Goal: Transaction & Acquisition: Purchase product/service

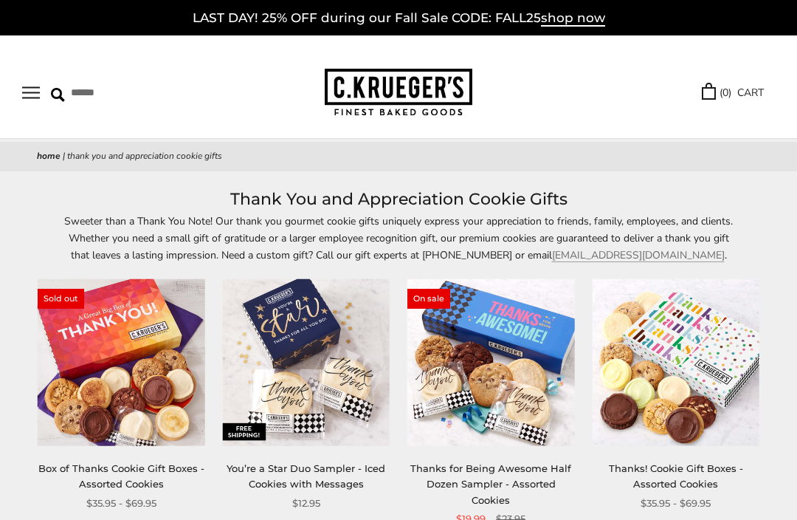
type input "**********"
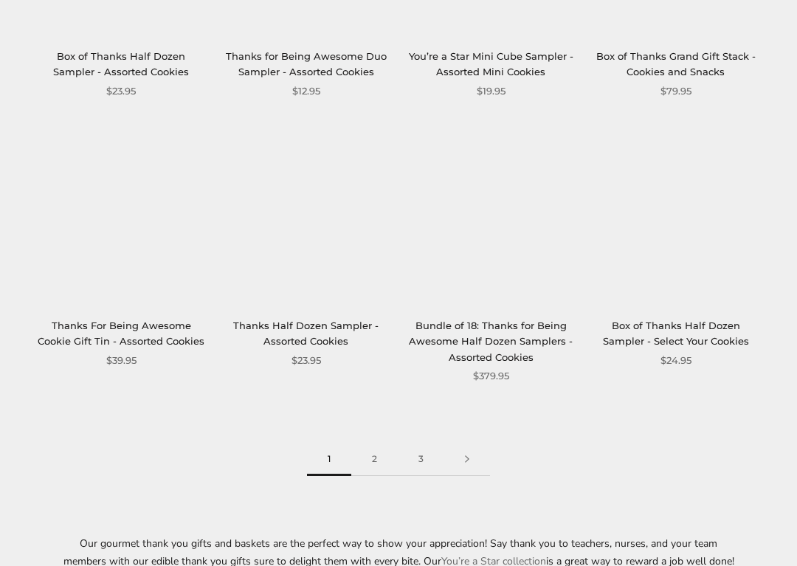
scroll to position [1559, 0]
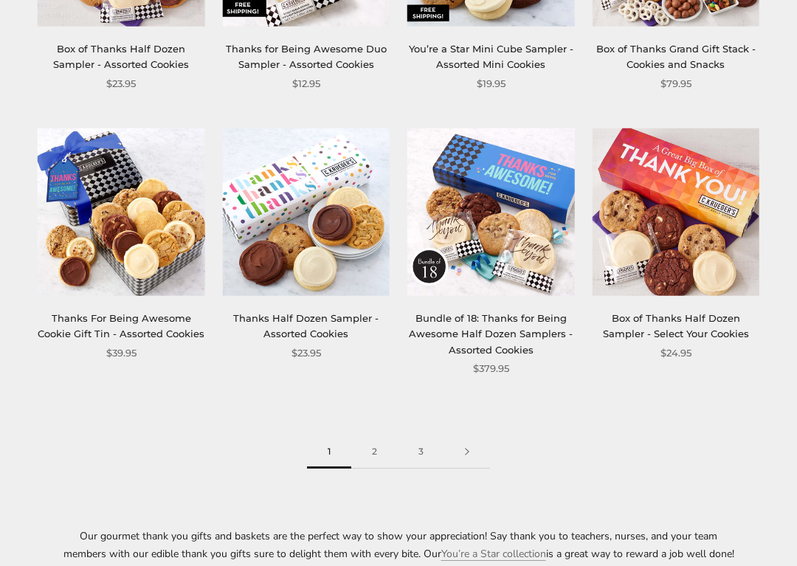
click at [476, 435] on link at bounding box center [467, 451] width 46 height 33
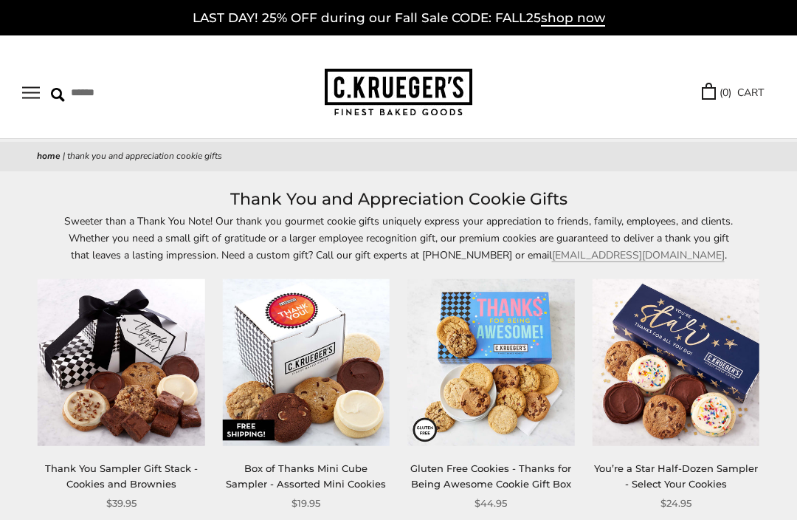
click at [38, 86] on button "Open navigation" at bounding box center [31, 92] width 18 height 13
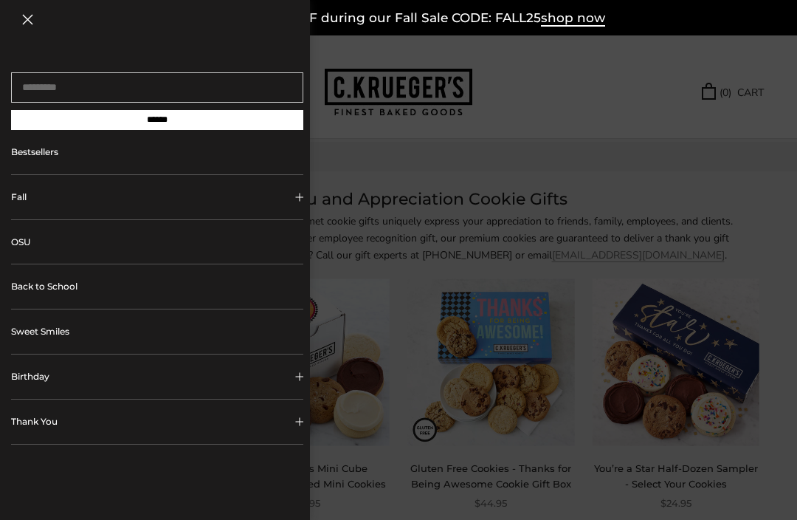
click at [263, 364] on button "Birthday" at bounding box center [157, 376] width 292 height 44
click at [110, 452] on link "Celebration Collection" at bounding box center [163, 447] width 258 height 32
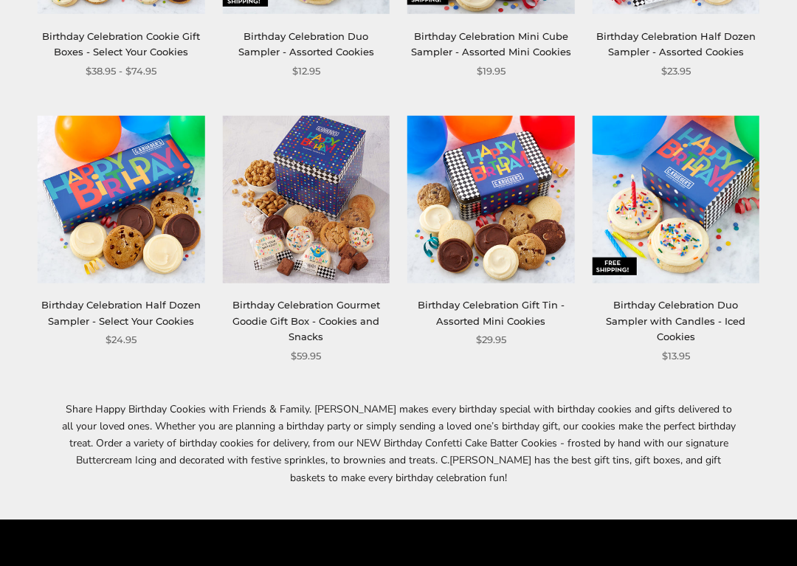
scroll to position [686, 0]
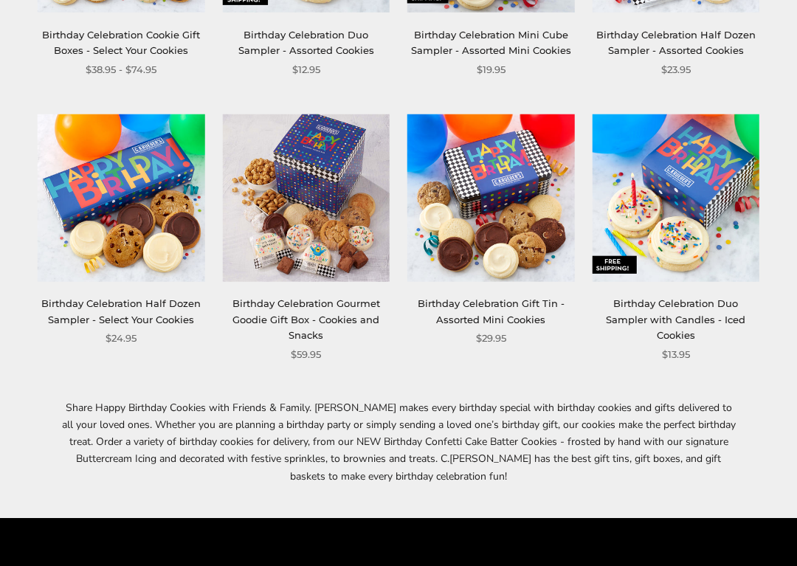
click at [526, 246] on img at bounding box center [491, 198] width 168 height 168
